Goal: Task Accomplishment & Management: Manage account settings

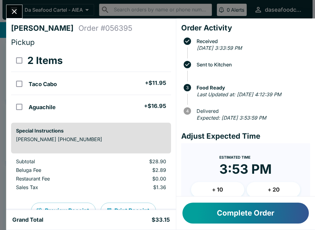
scroll to position [6, 0]
click at [19, 8] on button "Close" at bounding box center [14, 11] width 16 height 13
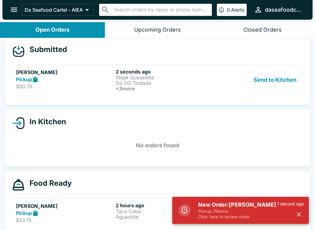
click at [212, 211] on p "Pickup / 5 items" at bounding box center [237, 211] width 79 height 6
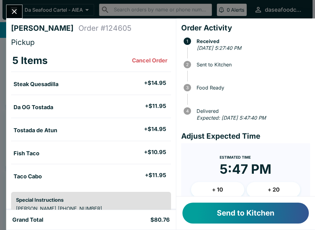
click at [238, 217] on button "Send to Kitchen" at bounding box center [245, 213] width 126 height 21
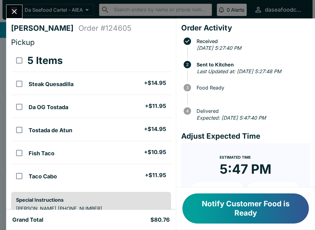
click at [8, 16] on button "Close" at bounding box center [14, 11] width 16 height 13
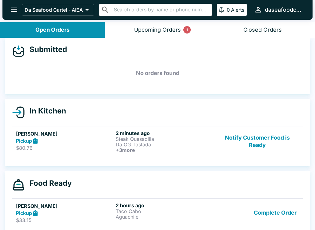
click at [168, 23] on button "Upcoming Orders 1" at bounding box center [157, 30] width 105 height 16
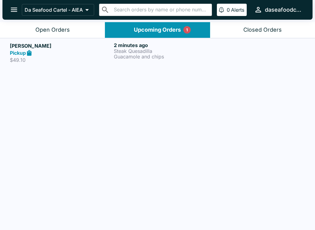
click at [160, 54] on p "Guacamole and chips" at bounding box center [164, 57] width 101 height 6
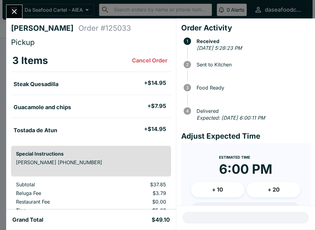
click at [17, 12] on icon "Close" at bounding box center [14, 11] width 8 height 8
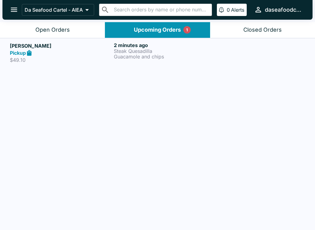
click at [59, 30] on div "Open Orders" at bounding box center [52, 29] width 34 height 7
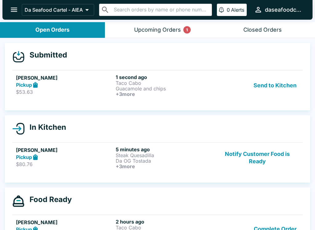
click at [185, 84] on p "Taco Cabo" at bounding box center [164, 83] width 97 height 6
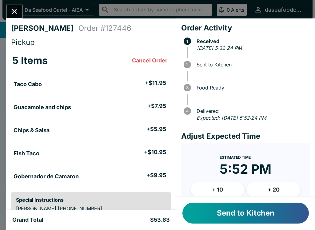
click at [263, 215] on button "Send to Kitchen" at bounding box center [245, 213] width 126 height 21
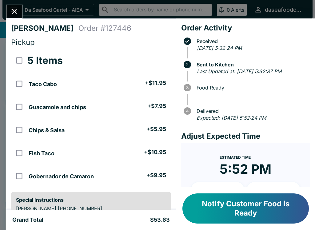
click at [15, 11] on icon "Close" at bounding box center [14, 11] width 5 height 5
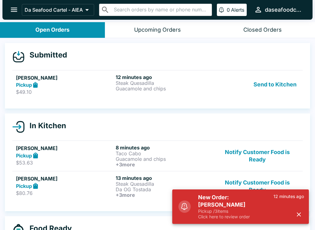
click at [174, 81] on p "Steak Quesadilla" at bounding box center [164, 83] width 97 height 6
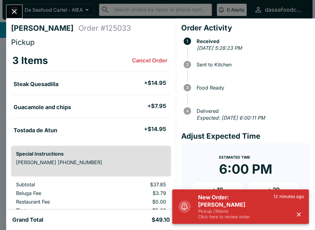
click at [303, 214] on button "button" at bounding box center [299, 214] width 10 height 10
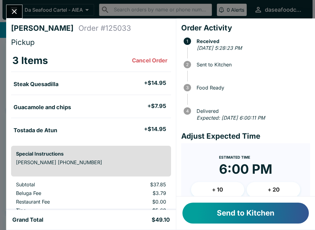
click at [278, 219] on button "Send to Kitchen" at bounding box center [245, 213] width 126 height 21
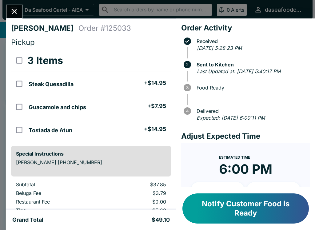
click at [14, 10] on icon "Close" at bounding box center [14, 11] width 8 height 8
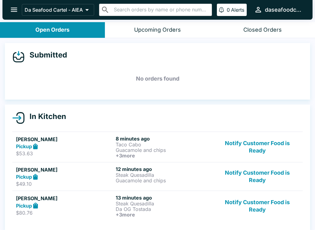
click at [8, 11] on button "open drawer" at bounding box center [14, 10] width 16 height 16
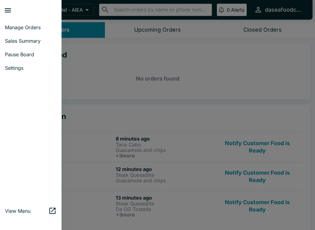
click at [36, 45] on link "Sales Summary" at bounding box center [30, 41] width 61 height 14
select select "03:00"
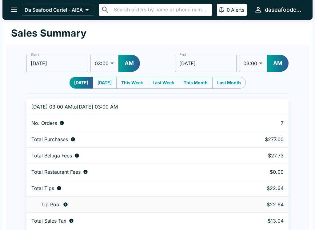
click at [9, 6] on button "open drawer" at bounding box center [14, 10] width 16 height 16
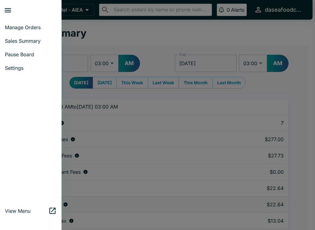
click at [34, 30] on span "Manage Orders" at bounding box center [31, 27] width 52 height 6
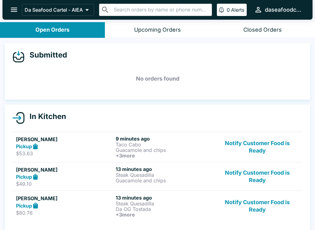
click at [260, 207] on button "Notify Customer Food is Ready" at bounding box center [256, 206] width 83 height 23
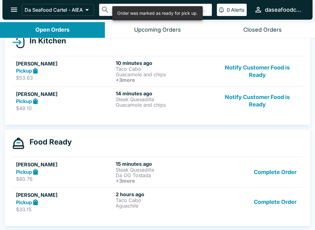
click at [280, 202] on button "Complete Order" at bounding box center [275, 201] width 48 height 21
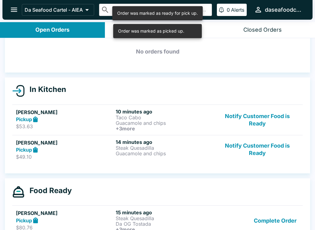
scroll to position [26, 0]
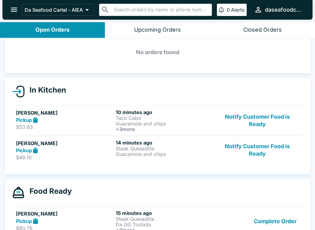
click at [282, 223] on button "Complete Order" at bounding box center [275, 221] width 48 height 23
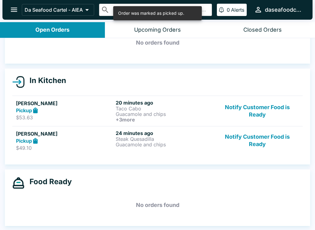
scroll to position [36, 0]
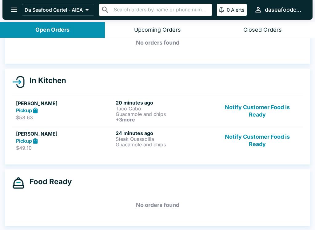
click at [259, 109] on button "Notify Customer Food is Ready" at bounding box center [256, 111] width 83 height 23
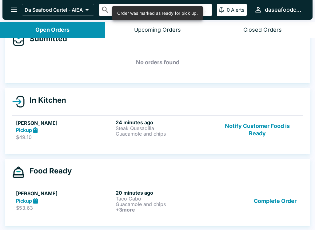
scroll to position [1, 0]
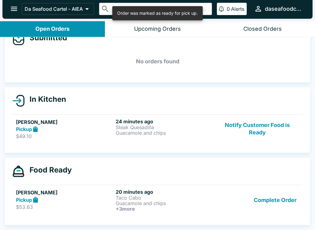
click at [284, 208] on button "Complete Order" at bounding box center [275, 200] width 48 height 23
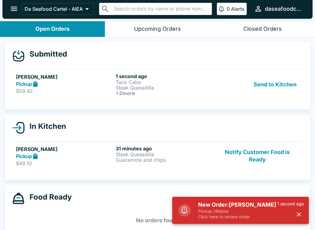
scroll to position [0, 0]
click at [235, 94] on div "Send to Kitchen" at bounding box center [256, 84] width 83 height 23
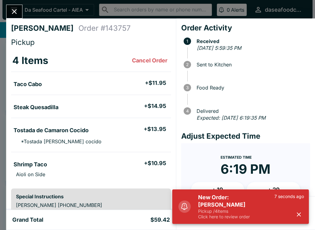
click at [302, 215] on button "button" at bounding box center [299, 214] width 10 height 10
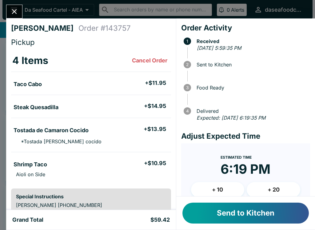
click at [272, 219] on button "Send to Kitchen" at bounding box center [245, 213] width 126 height 21
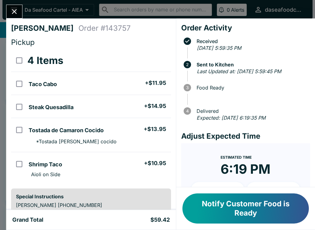
click at [16, 14] on icon "Close" at bounding box center [14, 11] width 5 height 5
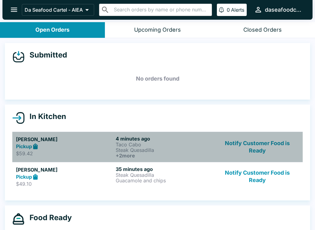
click at [258, 133] on link "[PERSON_NAME] Pickup $59.42 4 minutes ago Taco Cabo Steak Quesadilla + 2 more N…" at bounding box center [157, 147] width 290 height 30
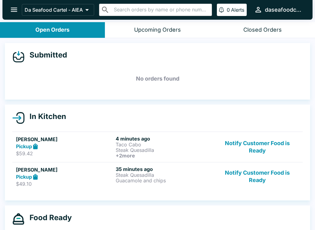
click at [261, 149] on button "Notify Customer Food is Ready" at bounding box center [256, 147] width 83 height 23
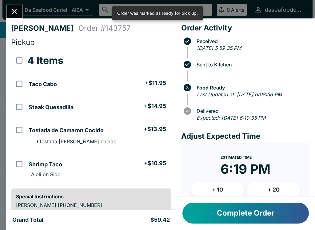
click at [16, 10] on icon "Close" at bounding box center [14, 11] width 5 height 5
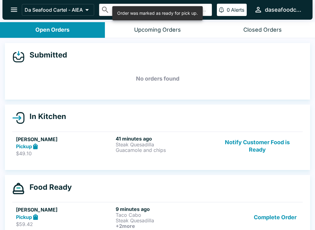
click at [261, 144] on button "Notify Customer Food is Ready" at bounding box center [256, 146] width 83 height 21
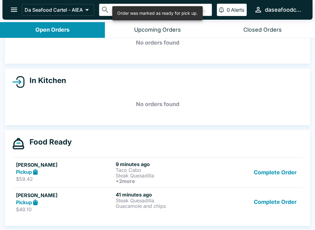
click at [271, 203] on button "Complete Order" at bounding box center [275, 202] width 48 height 21
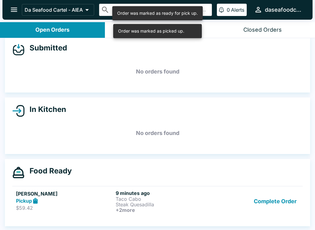
scroll to position [7, 0]
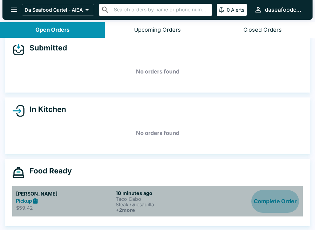
click at [279, 203] on button "Complete Order" at bounding box center [275, 201] width 48 height 23
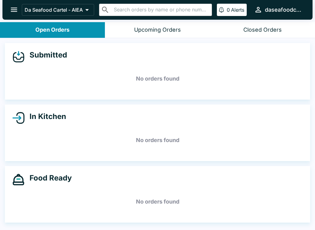
scroll to position [0, 0]
